Goal: Task Accomplishment & Management: Use online tool/utility

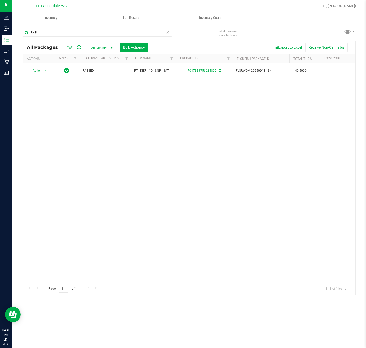
scroll to position [0, 1]
click at [78, 31] on input "SNP" at bounding box center [97, 33] width 149 height 8
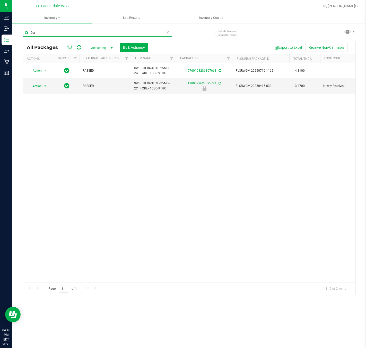
scroll to position [0, 107]
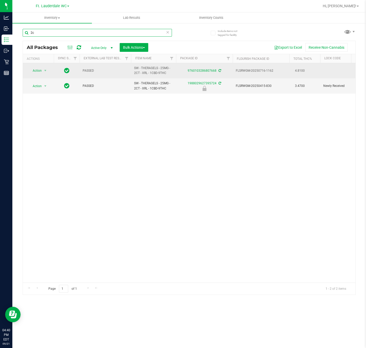
type input "2"
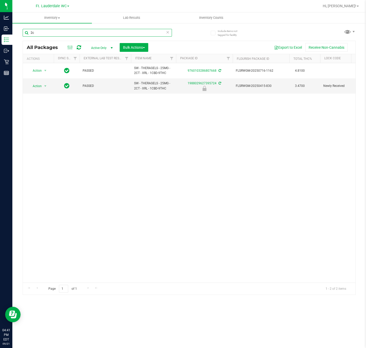
type input "2"
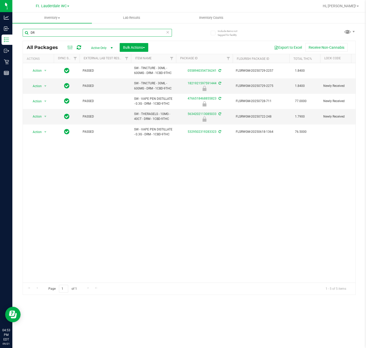
type input "D"
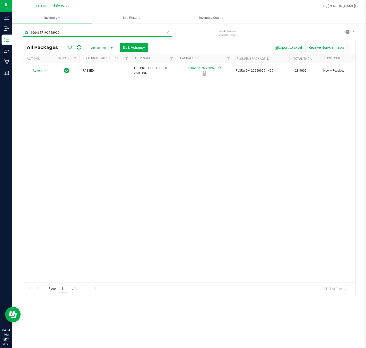
type input "6904657192768929"
click at [174, 43] on div "Export to Excel Receive Non-Cannabis" at bounding box center [252, 47] width 200 height 9
click at [168, 32] on icon at bounding box center [168, 32] width 4 height 6
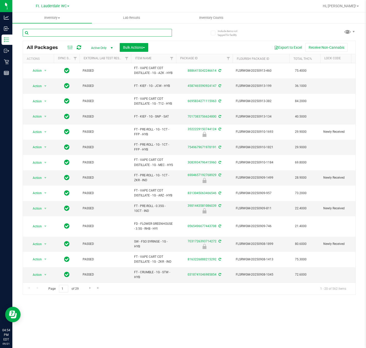
click at [94, 33] on input "text" at bounding box center [97, 33] width 149 height 8
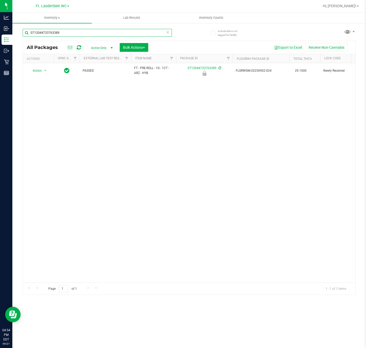
type input "0712044733763389"
click at [155, 139] on div "Action Action Edit attributes Global inventory Locate package Package audit log…" at bounding box center [189, 172] width 333 height 219
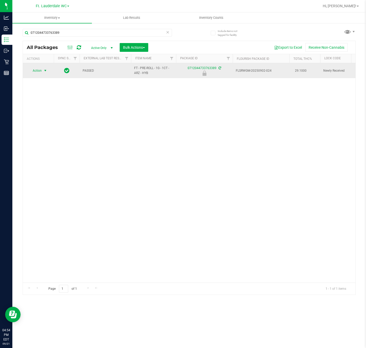
click at [44, 71] on span "select" at bounding box center [45, 71] width 4 height 4
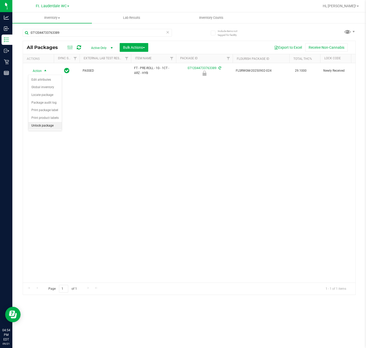
click at [50, 125] on li "Unlock package" at bounding box center [44, 126] width 33 height 8
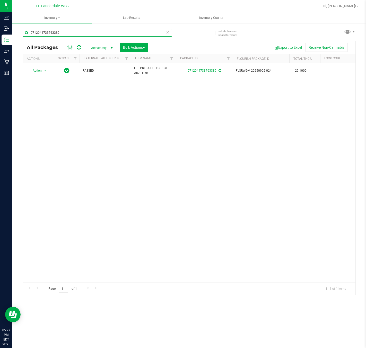
click at [80, 34] on input "0712044733763389" at bounding box center [97, 33] width 149 height 8
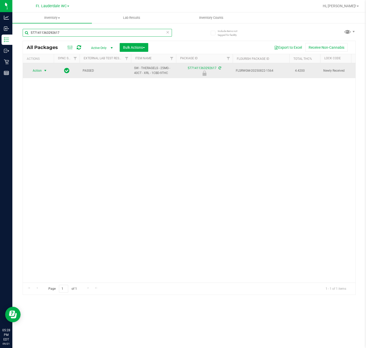
type input "5771411363292617"
click at [44, 70] on span "select" at bounding box center [45, 71] width 4 height 4
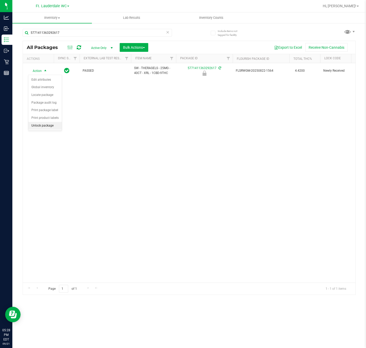
click at [49, 129] on li "Unlock package" at bounding box center [44, 126] width 33 height 8
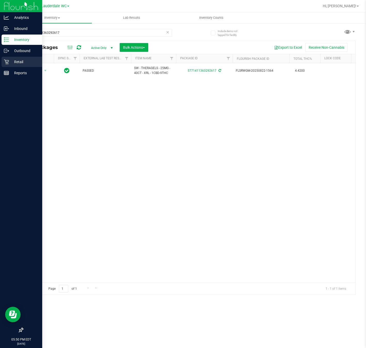
click at [5, 61] on icon at bounding box center [6, 62] width 5 height 5
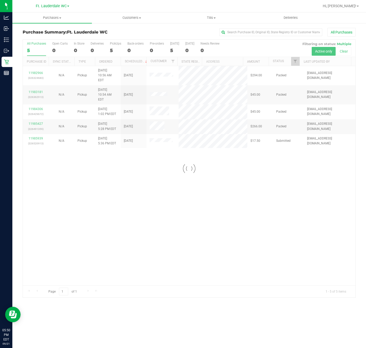
click at [178, 193] on div at bounding box center [189, 169] width 333 height 258
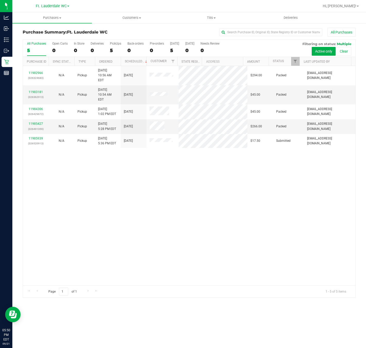
click at [176, 184] on div "11982966 (326324683) N/A Pickup [DATE] 10:56 AM EDT 9/21/2025 $294.00 Packed [E…" at bounding box center [189, 175] width 333 height 219
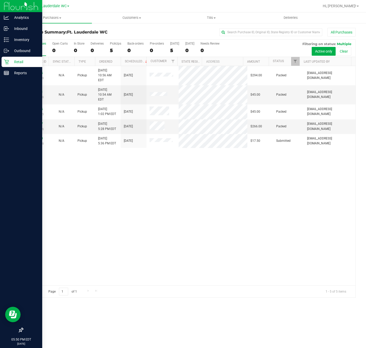
click at [2, 63] on div "Retail" at bounding box center [22, 62] width 41 height 10
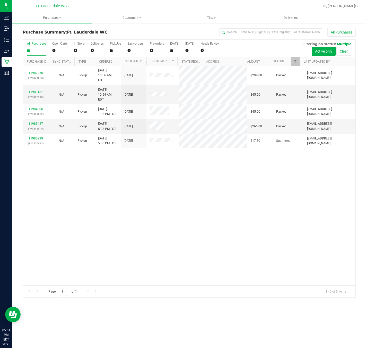
click at [125, 159] on div "11982966 (326324683) N/A Pickup [DATE] 10:56 AM EDT 9/21/2025 $294.00 Packed [E…" at bounding box center [189, 175] width 333 height 219
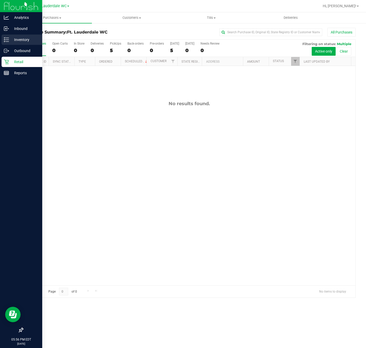
click at [6, 42] on icon at bounding box center [6, 39] width 5 height 5
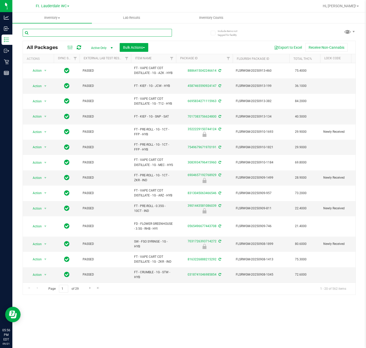
click at [59, 33] on input "text" at bounding box center [97, 33] width 149 height 8
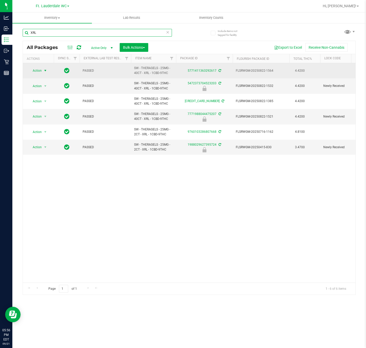
type input "XRL"
click at [44, 71] on span "select" at bounding box center [45, 71] width 4 height 4
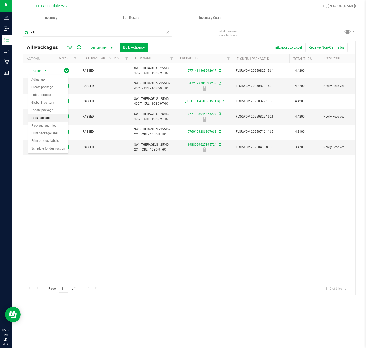
click at [49, 119] on li "Lock package" at bounding box center [48, 118] width 40 height 8
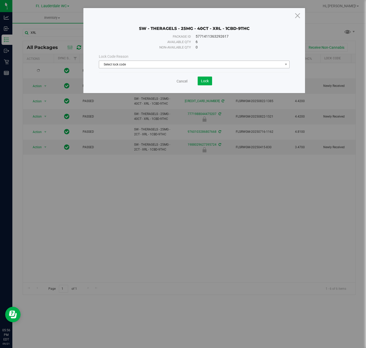
click at [159, 63] on span "Select lock code" at bounding box center [191, 64] width 184 height 7
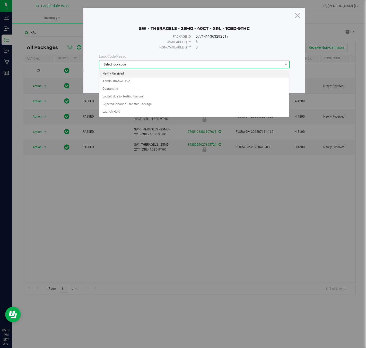
click at [122, 75] on li "Newly Received" at bounding box center [194, 74] width 190 height 8
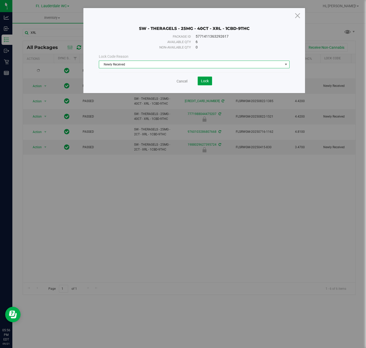
click at [205, 81] on span "Lock" at bounding box center [205, 81] width 8 height 4
